Goal: Task Accomplishment & Management: Manage account settings

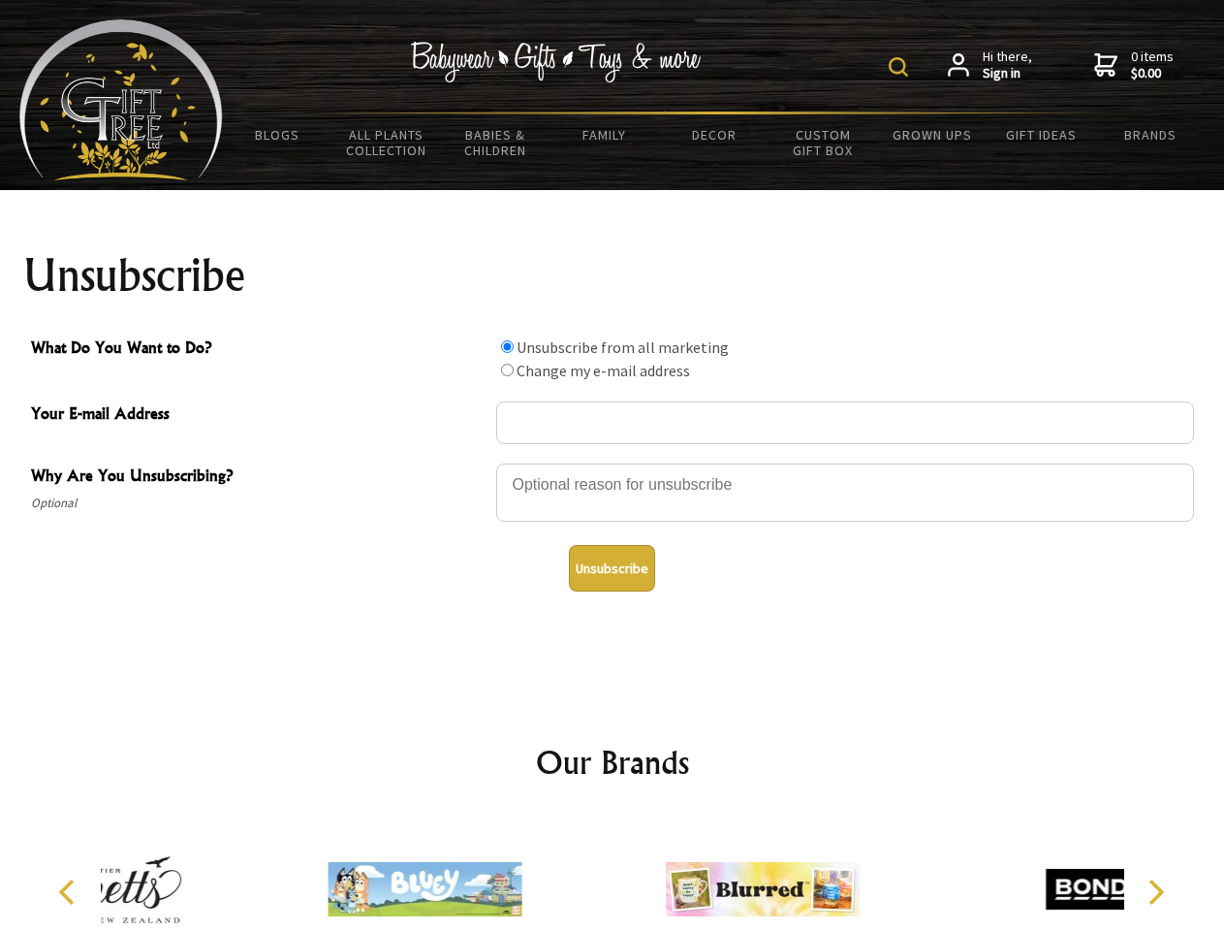
click at [902, 67] on img at bounding box center [898, 66] width 19 height 19
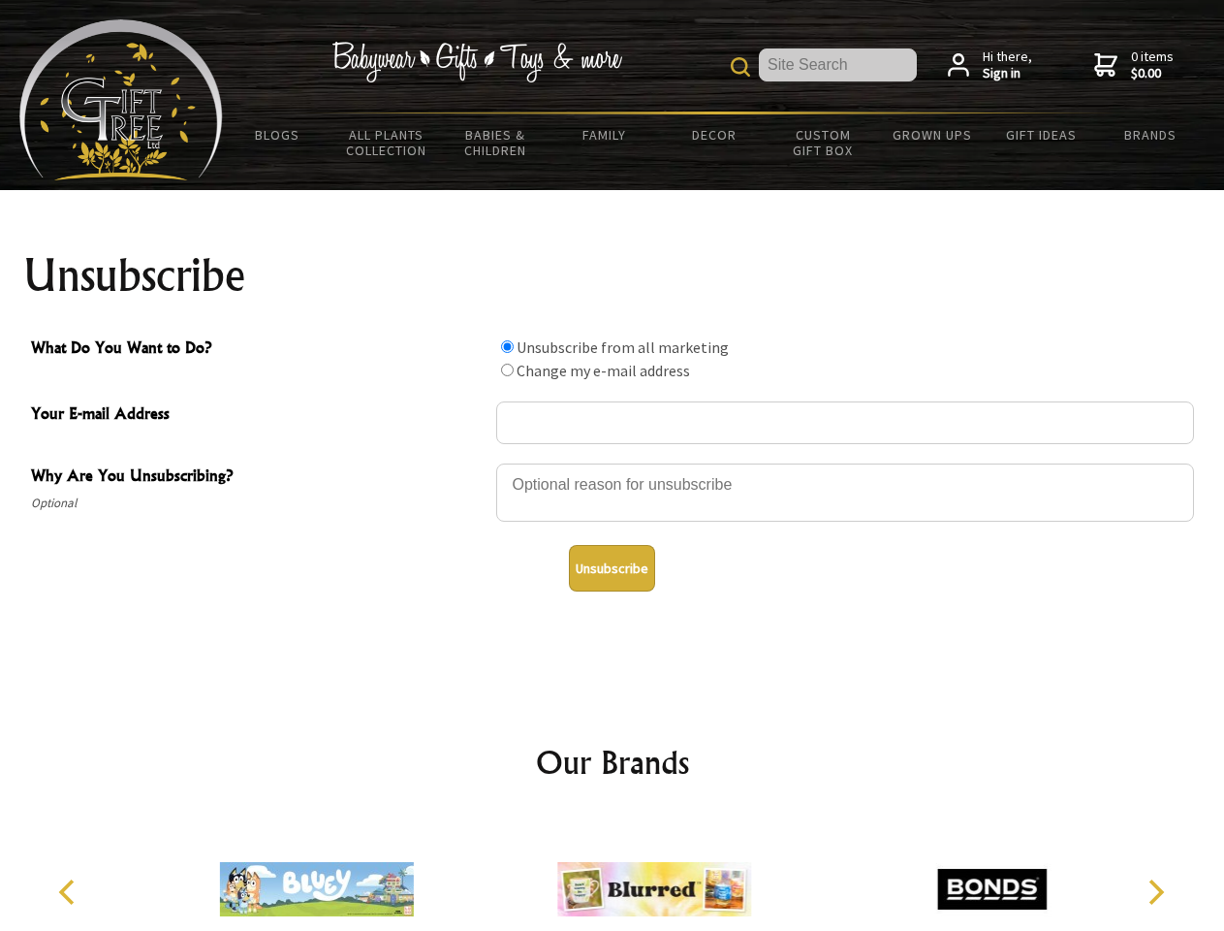
click at [613, 462] on div at bounding box center [845, 495] width 698 height 68
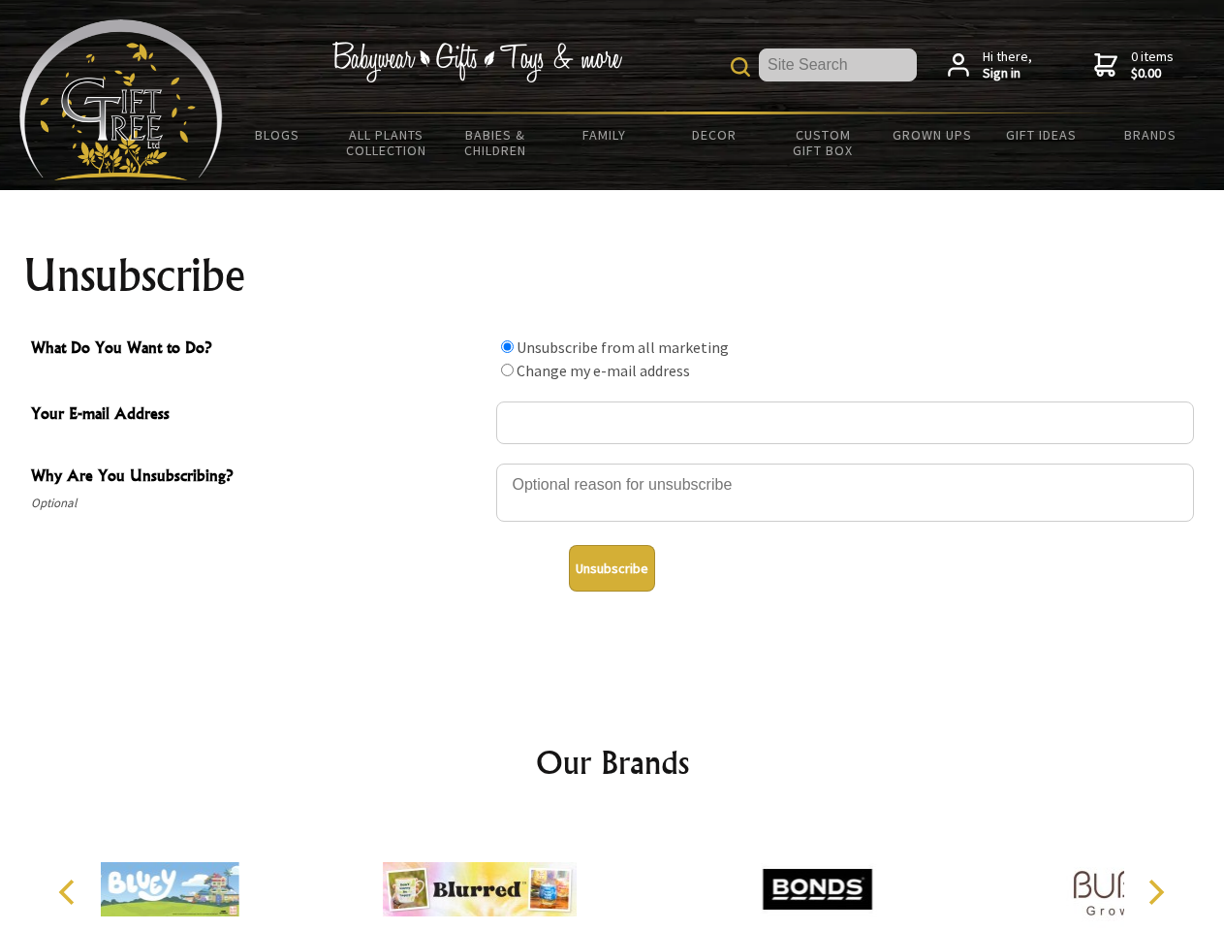
click at [507, 346] on input "What Do You Want to Do?" at bounding box center [507, 346] width 13 height 13
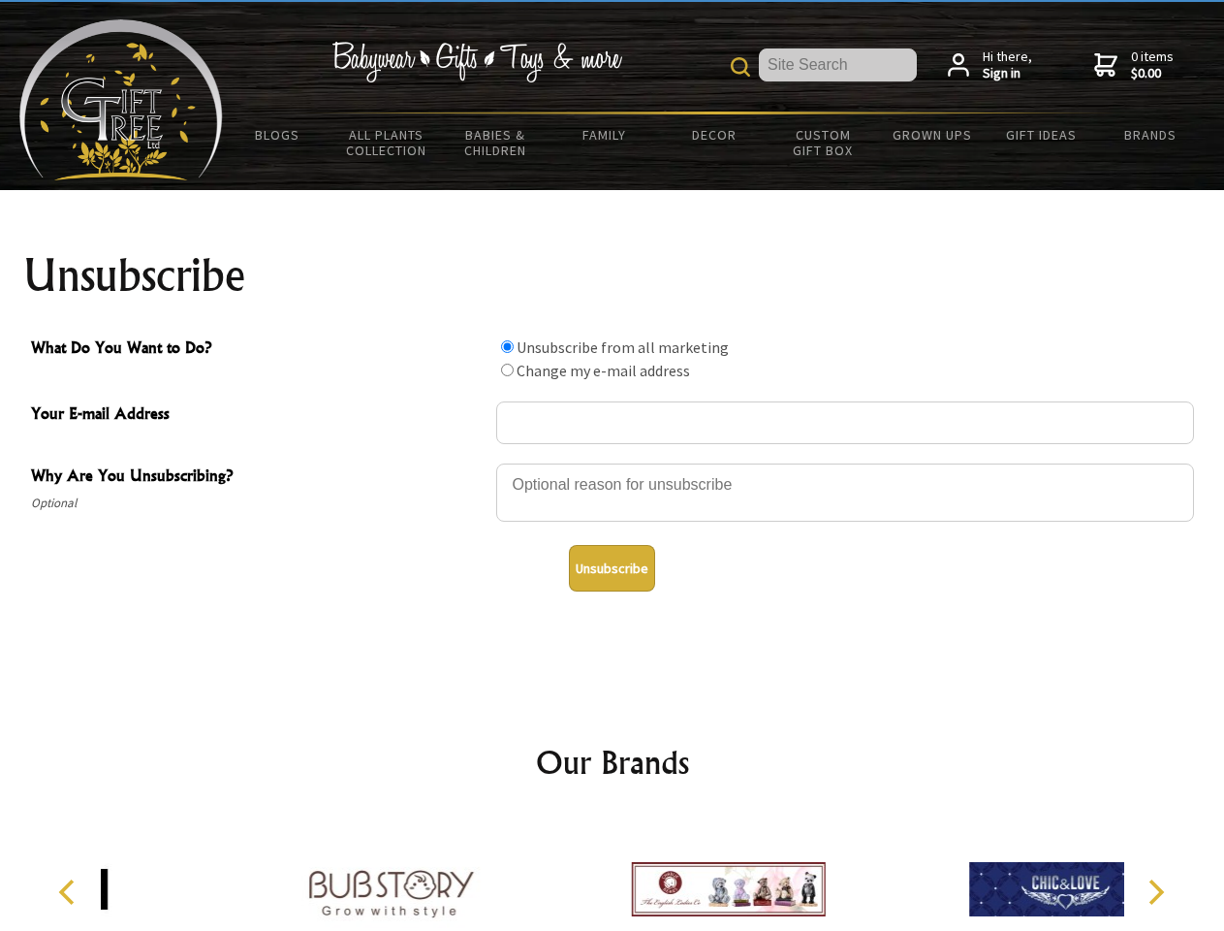
click at [507, 369] on input "What Do You Want to Do?" at bounding box center [507, 370] width 13 height 13
radio input "true"
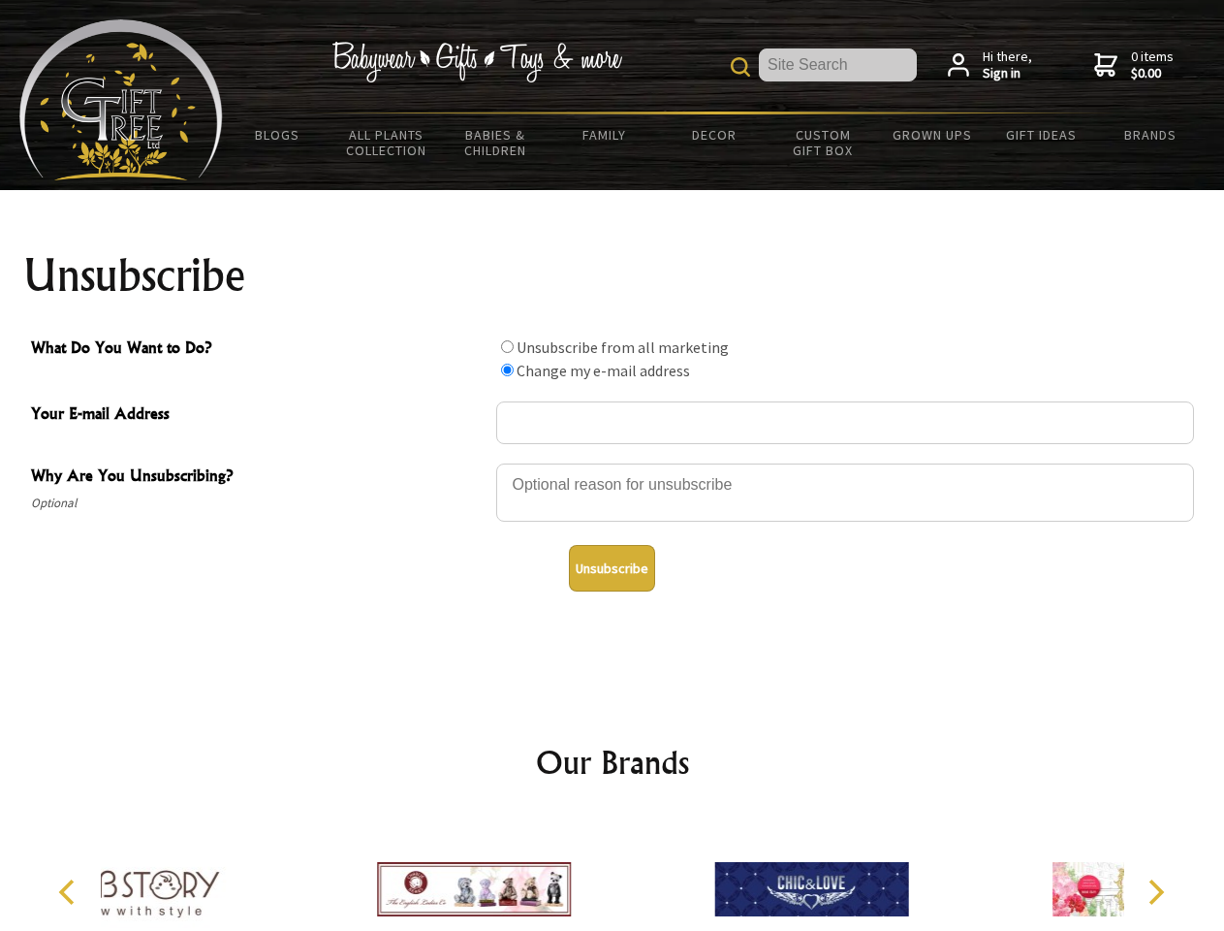
click at [612, 568] on button "Unsubscribe" at bounding box center [612, 568] width 86 height 47
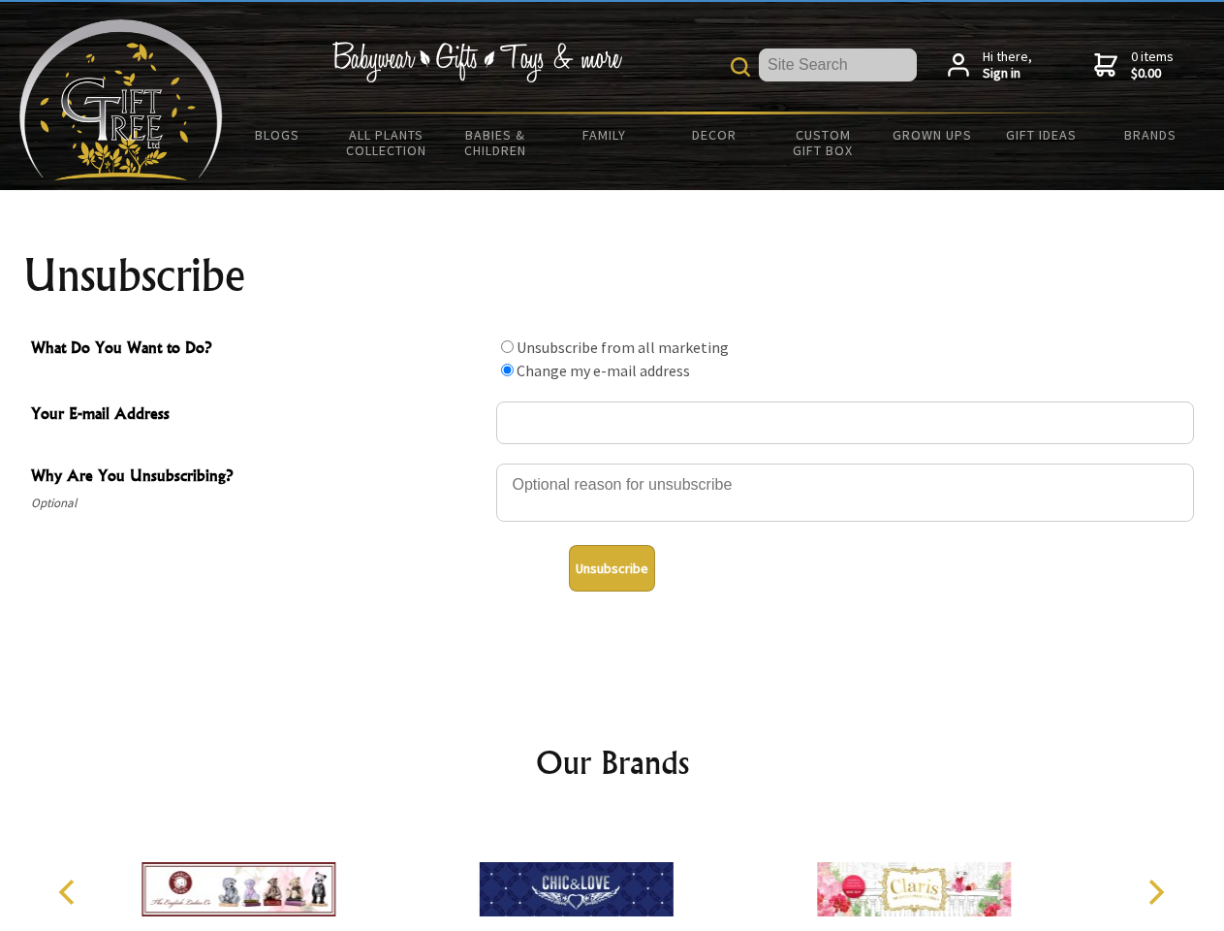
click at [613, 873] on div at bounding box center [575, 891] width 337 height 151
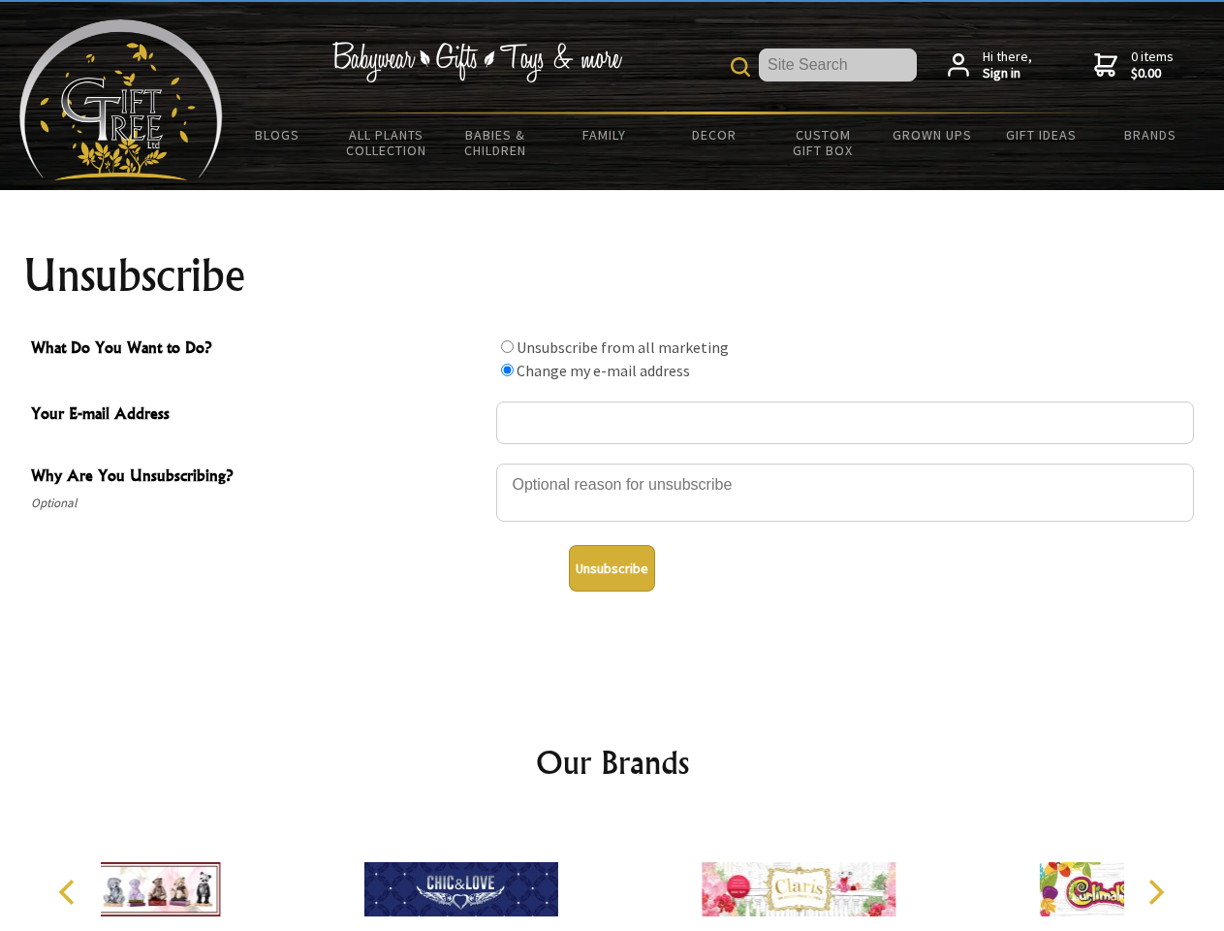
click at [70, 892] on icon "Previous" at bounding box center [68, 891] width 25 height 25
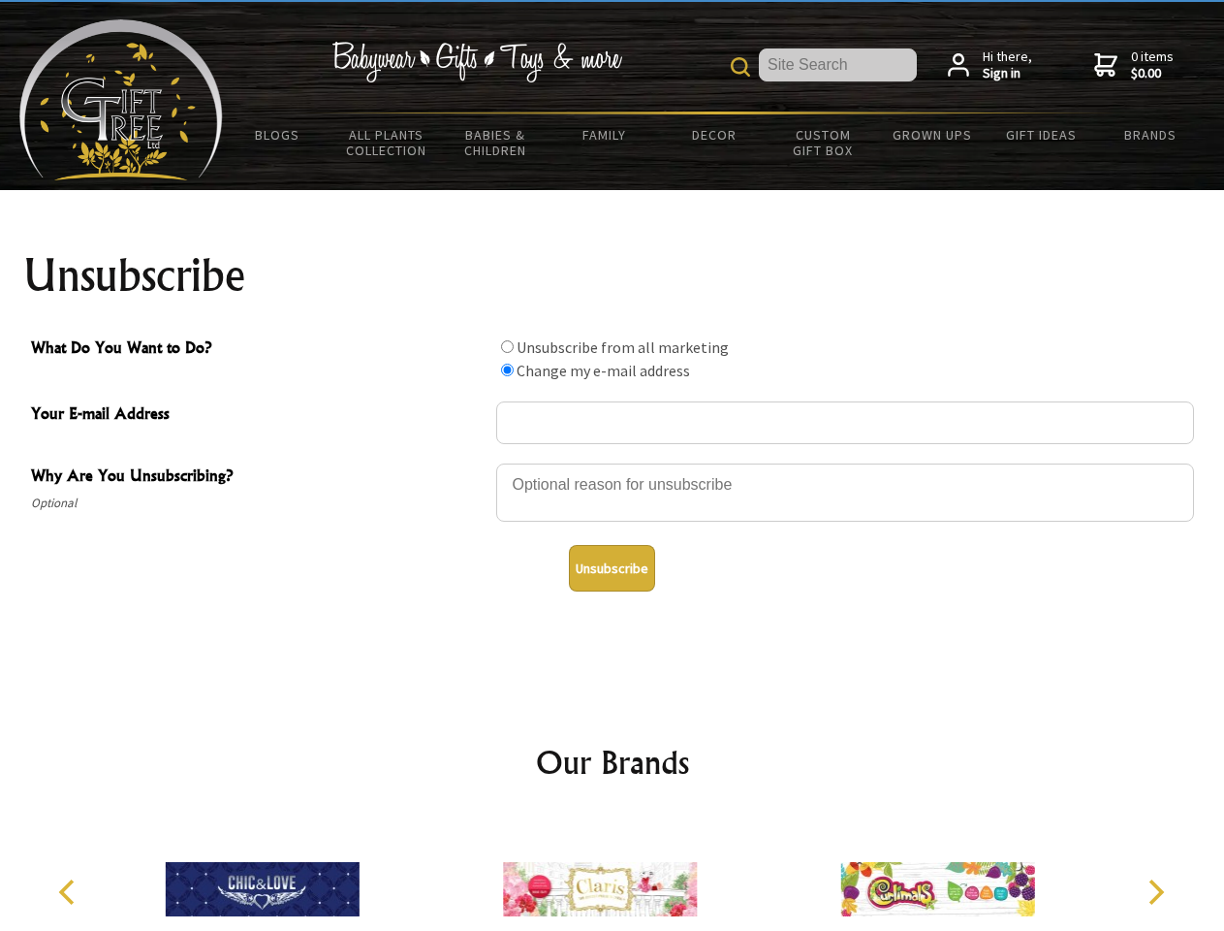
click at [1156, 892] on icon "Next" at bounding box center [1154, 891] width 25 height 25
